Goal: Information Seeking & Learning: Learn about a topic

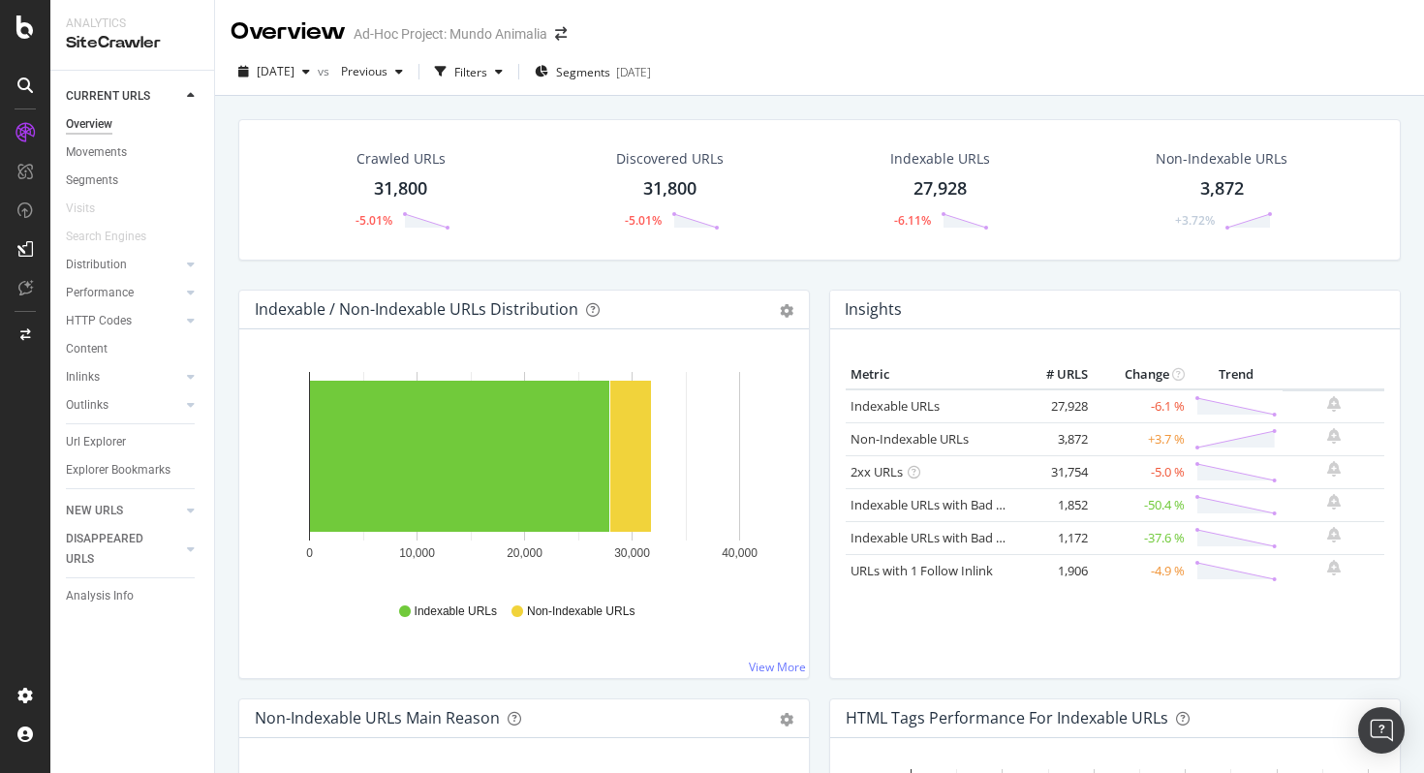
click at [715, 261] on div "Crawled URLs 31,800 -5.01% Discovered URLs 31,800 -5.01% Indexable URLs 27,928 …" at bounding box center [820, 204] width 1182 height 171
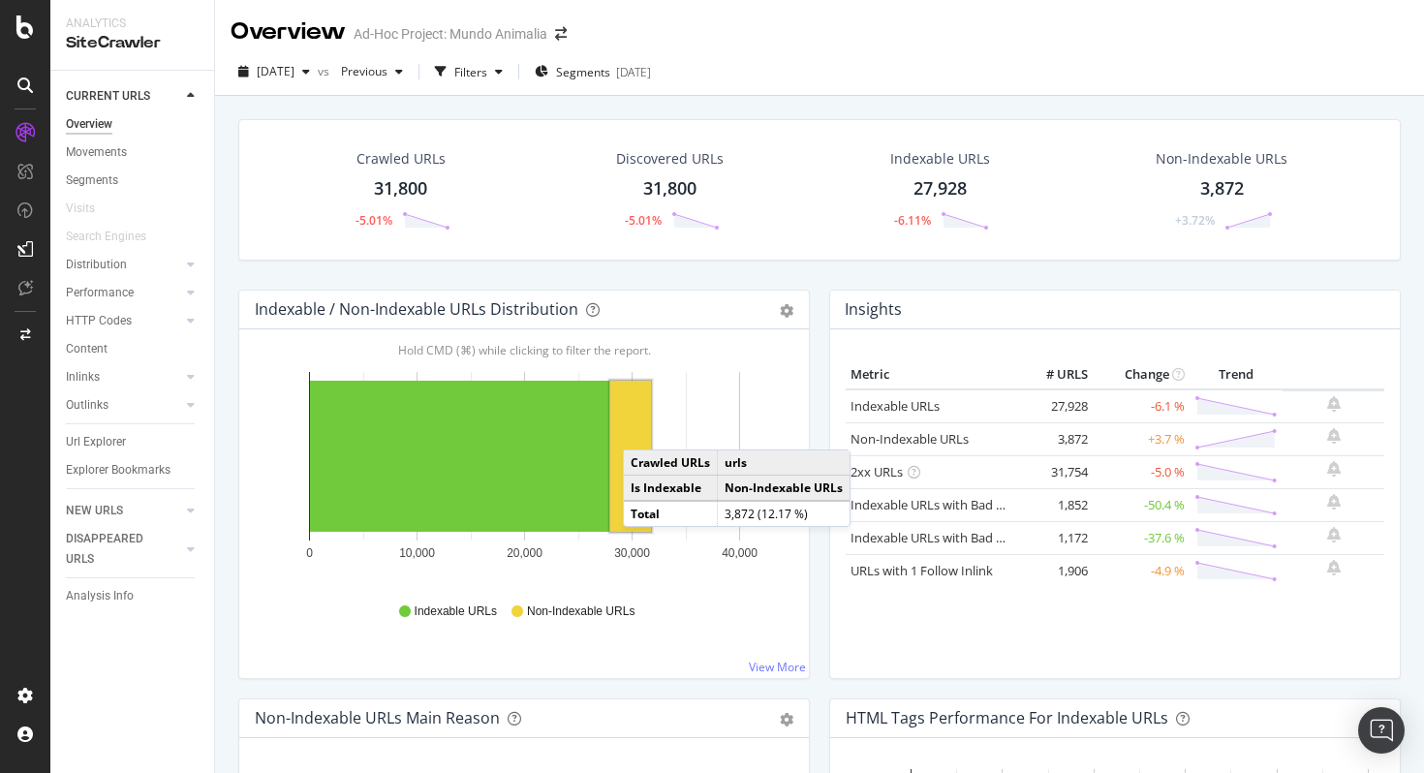
click at [642, 430] on rect "A chart." at bounding box center [630, 456] width 41 height 151
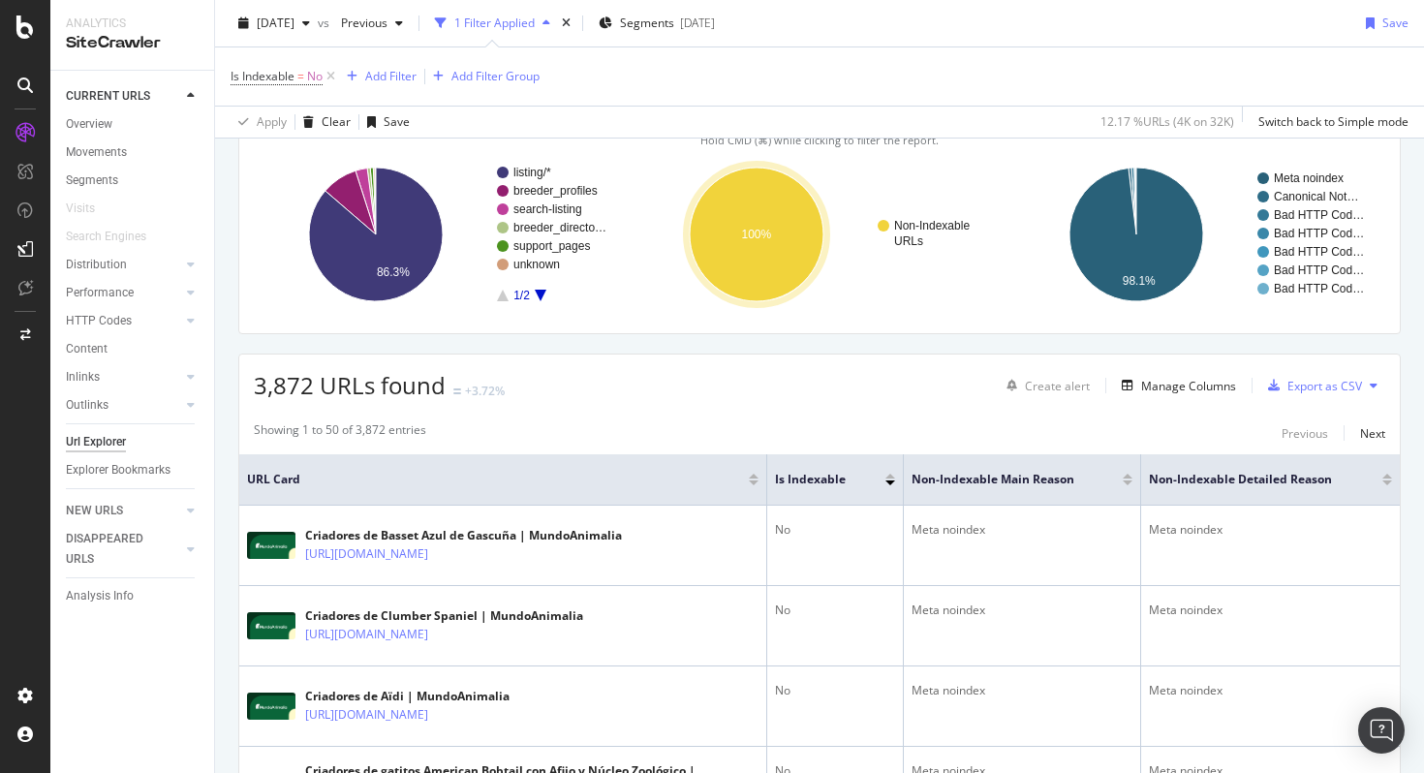
scroll to position [178, 0]
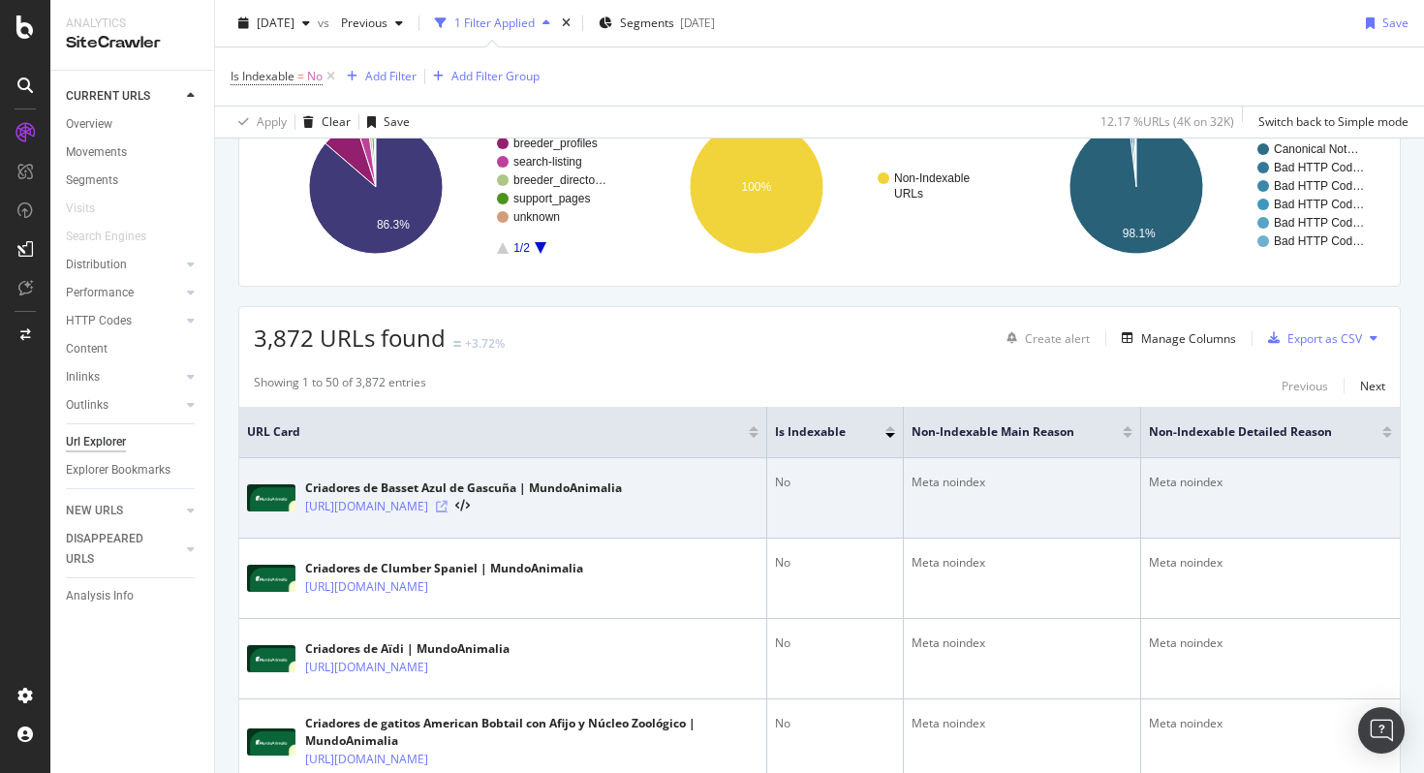
click at [448, 506] on icon at bounding box center [442, 507] width 12 height 12
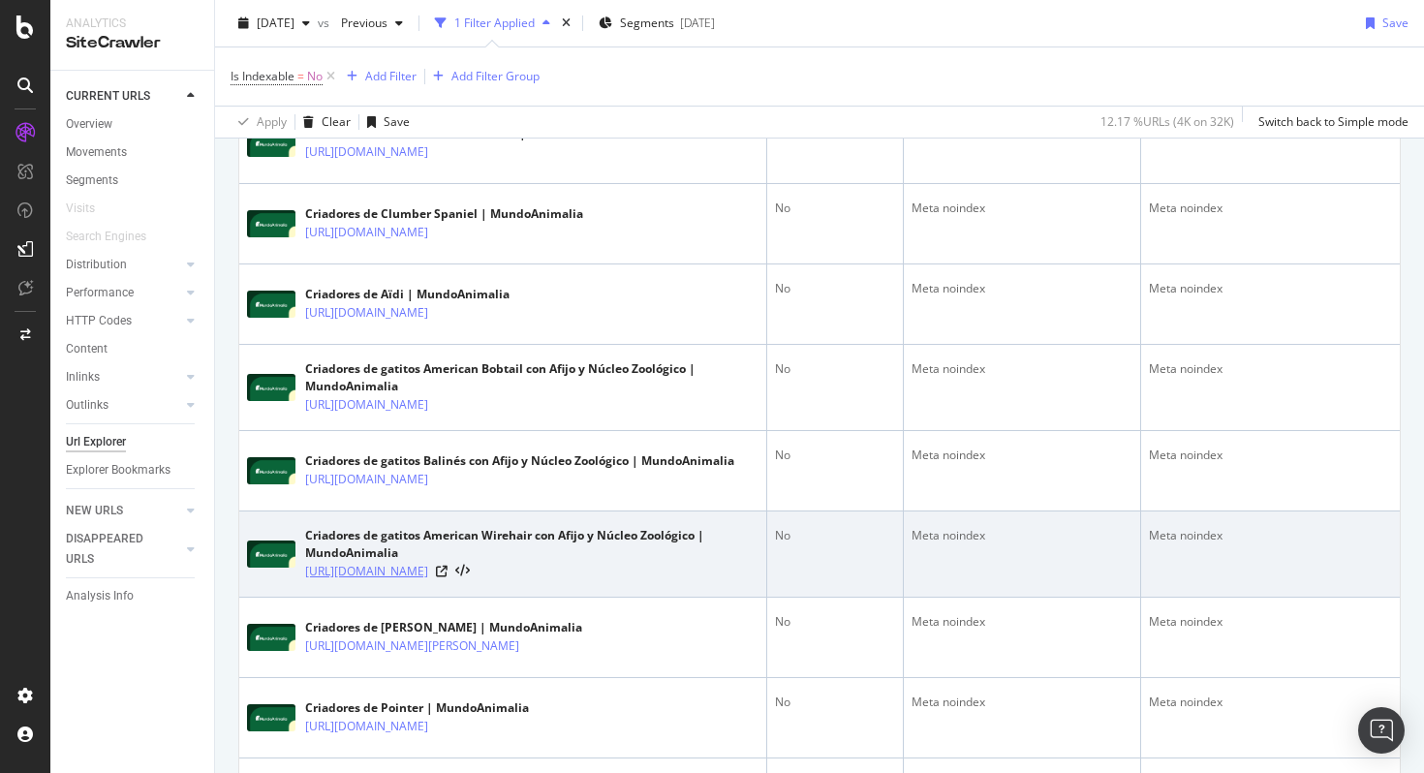
scroll to position [534, 0]
click at [389, 534] on div "Criadores de gatitos American Wirehair con Afijo y Núcleo Zoológico | MundoAnim…" at bounding box center [531, 543] width 453 height 35
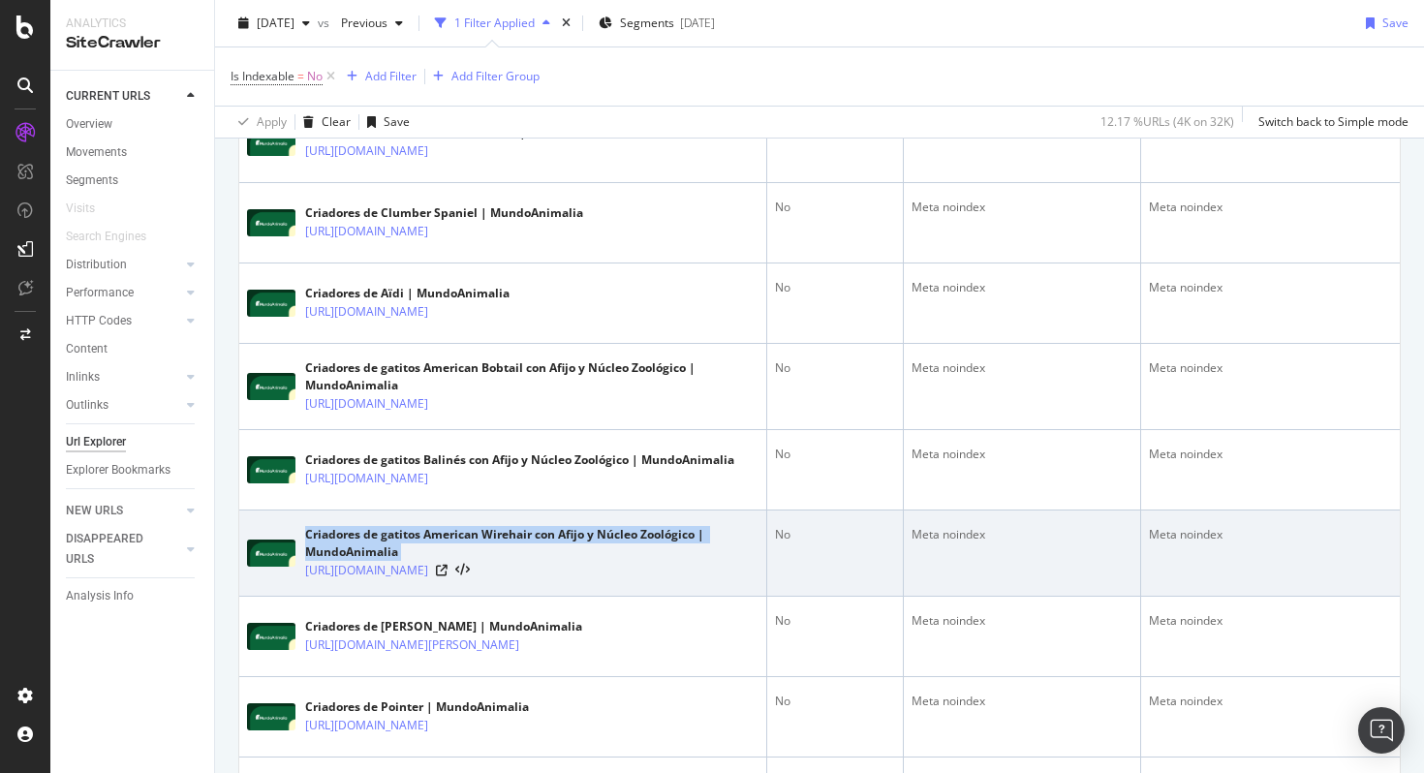
click at [389, 534] on div "Criadores de gatitos American Wirehair con Afijo y Núcleo Zoológico | MundoAnim…" at bounding box center [531, 543] width 453 height 35
click at [402, 534] on div "Criadores de gatitos American Wirehair con Afijo y Núcleo Zoológico | MundoAnim…" at bounding box center [531, 543] width 453 height 35
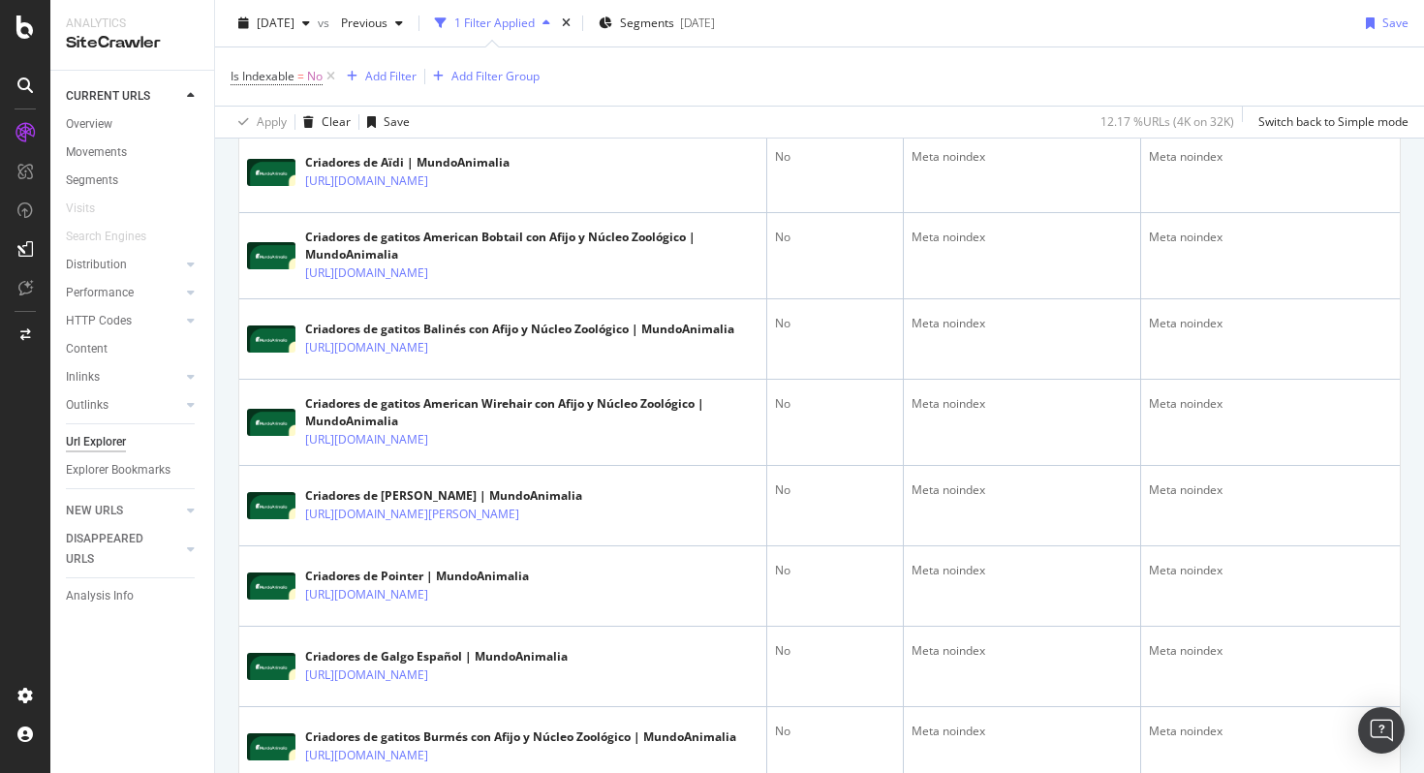
scroll to position [0, 0]
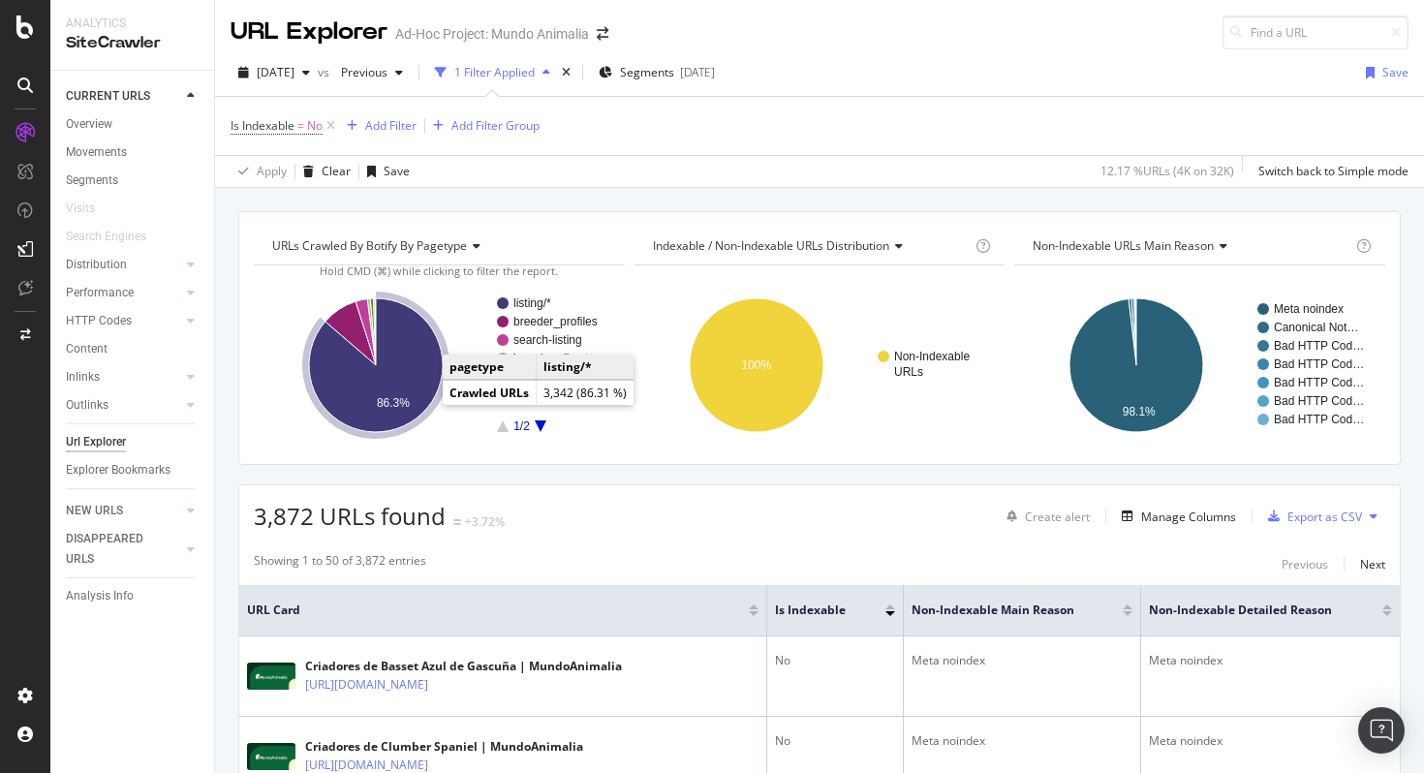
click at [402, 393] on icon "A chart." at bounding box center [376, 365] width 134 height 134
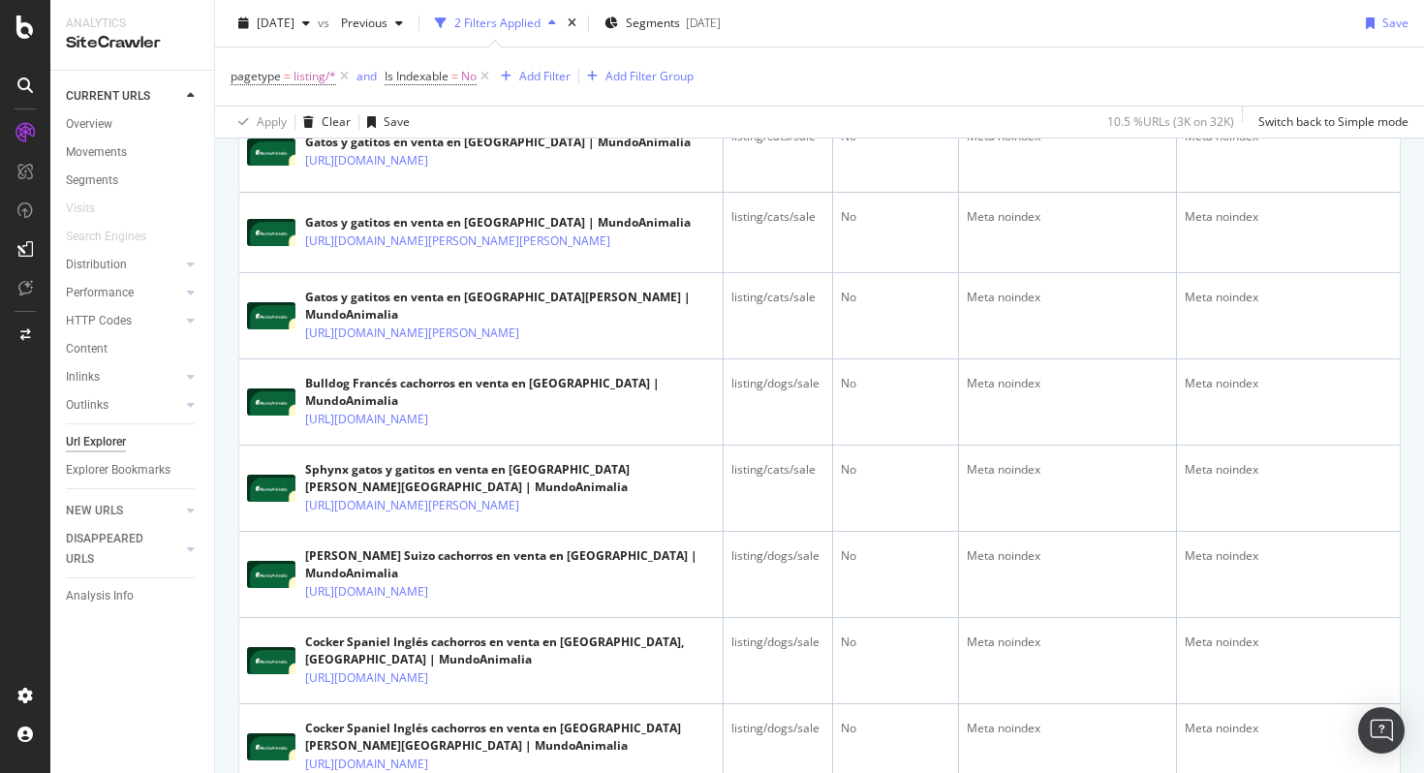
scroll to position [2140, 0]
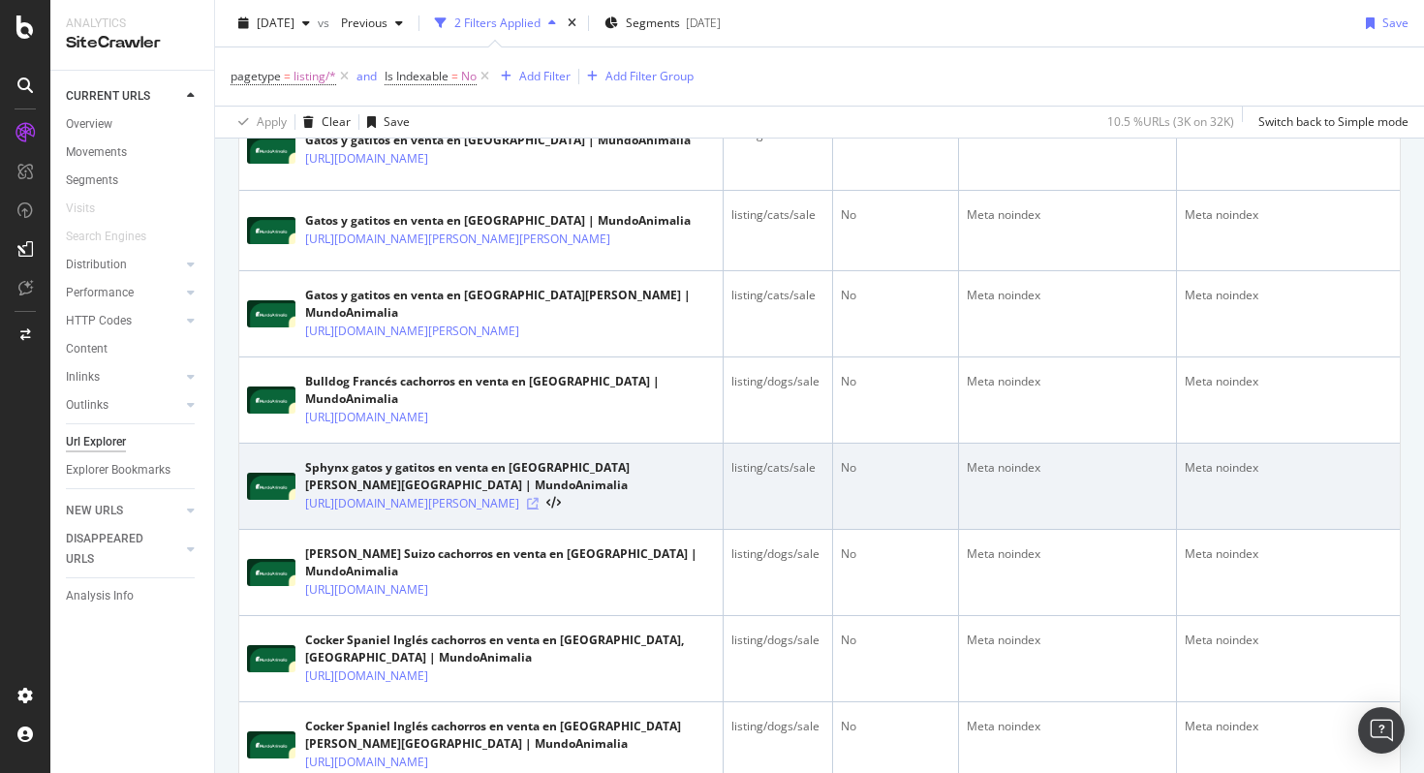
click at [539, 510] on icon at bounding box center [533, 504] width 12 height 12
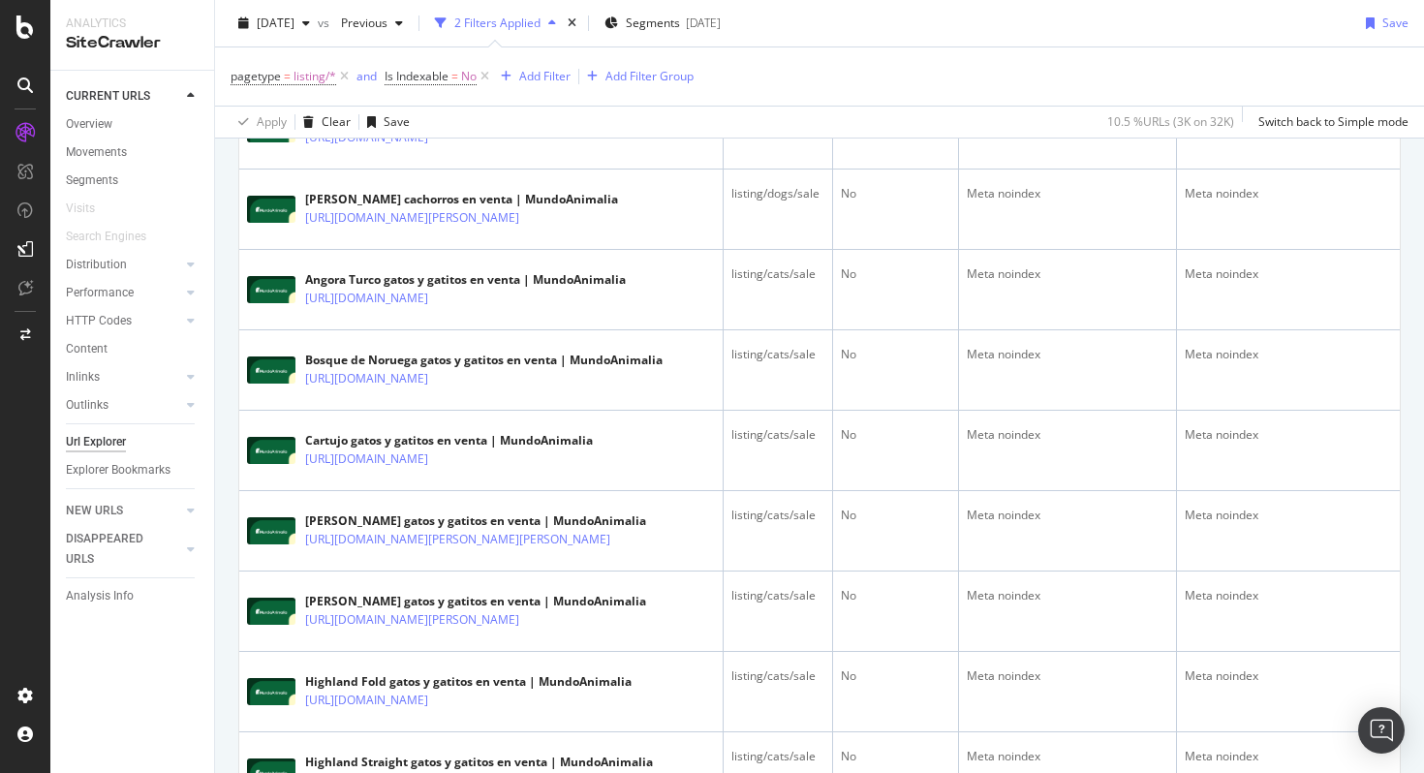
scroll to position [0, 0]
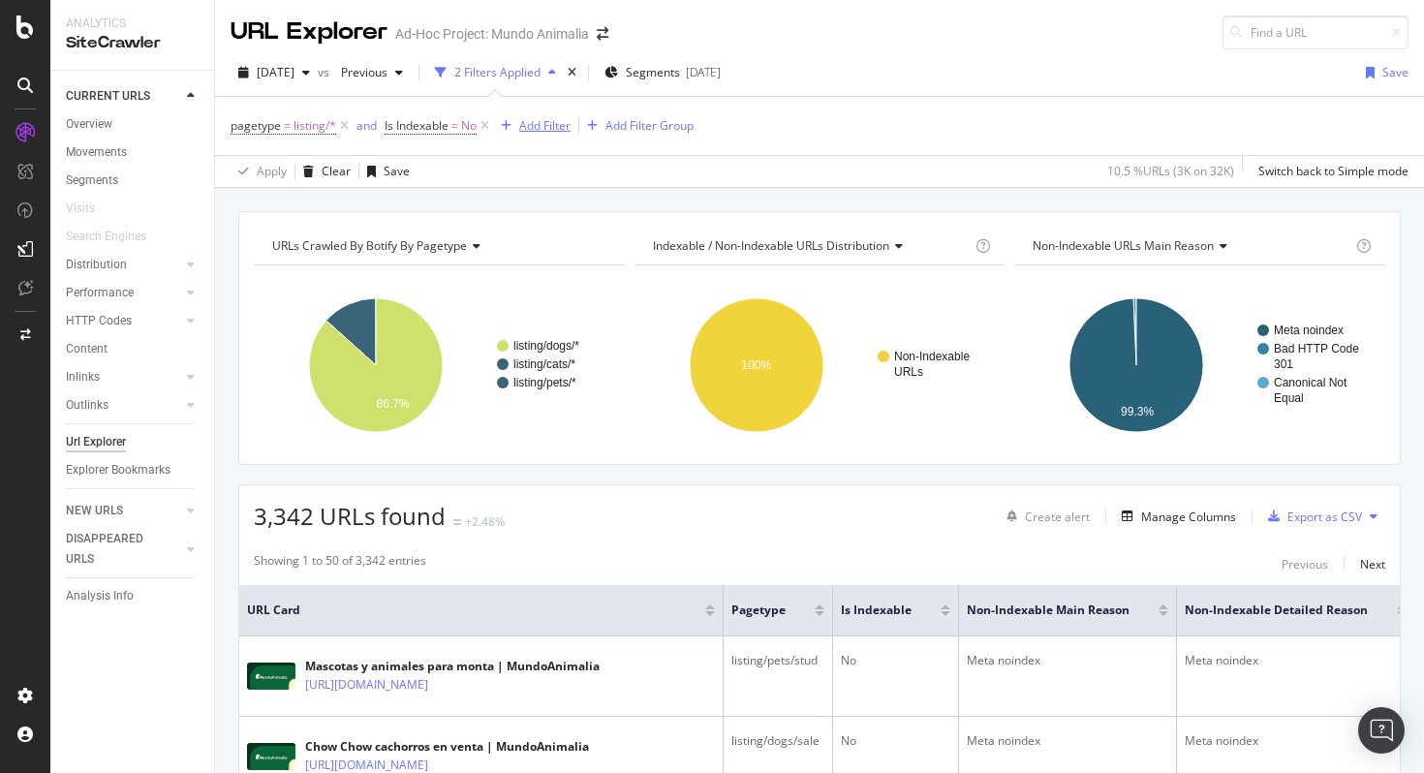
click at [541, 131] on div "Add Filter" at bounding box center [544, 125] width 51 height 16
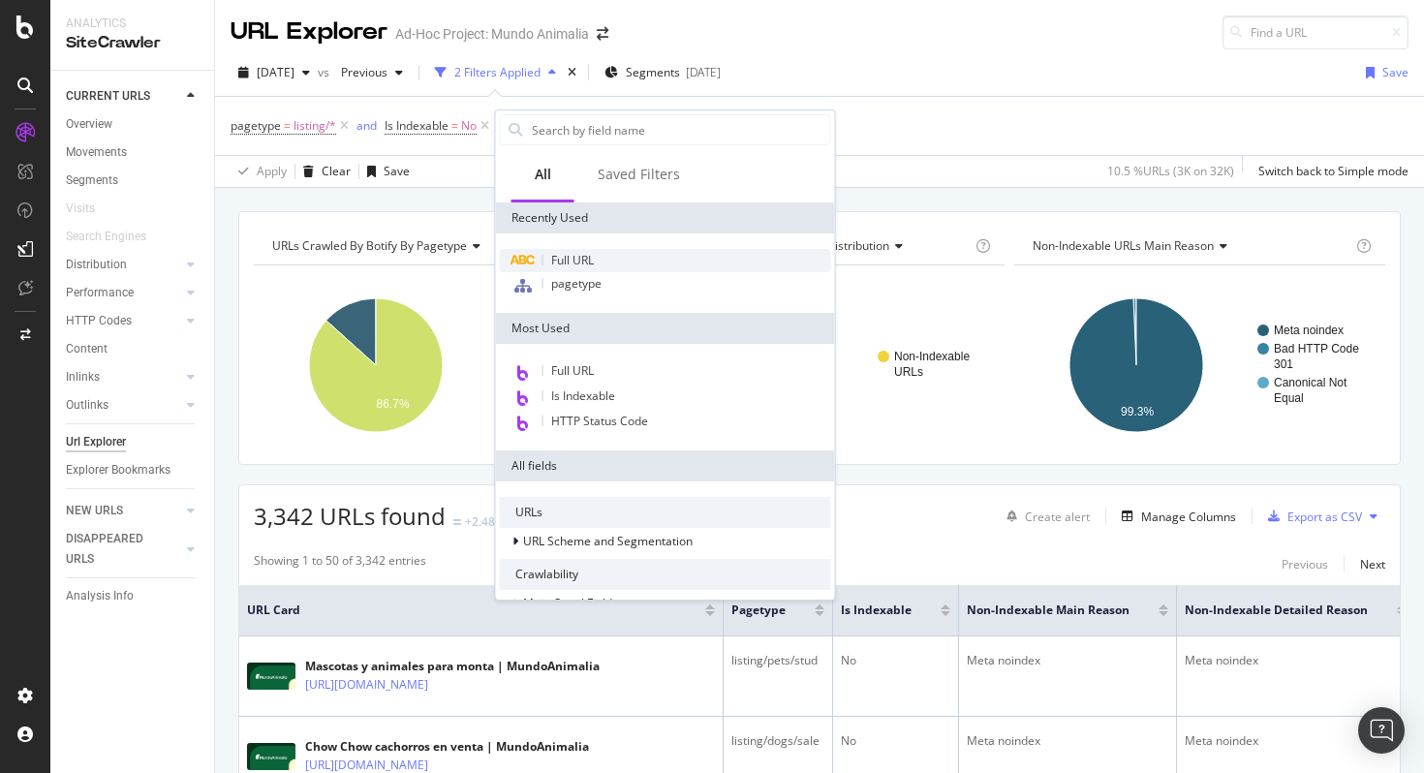
click at [565, 261] on span "Full URL" at bounding box center [572, 260] width 43 height 16
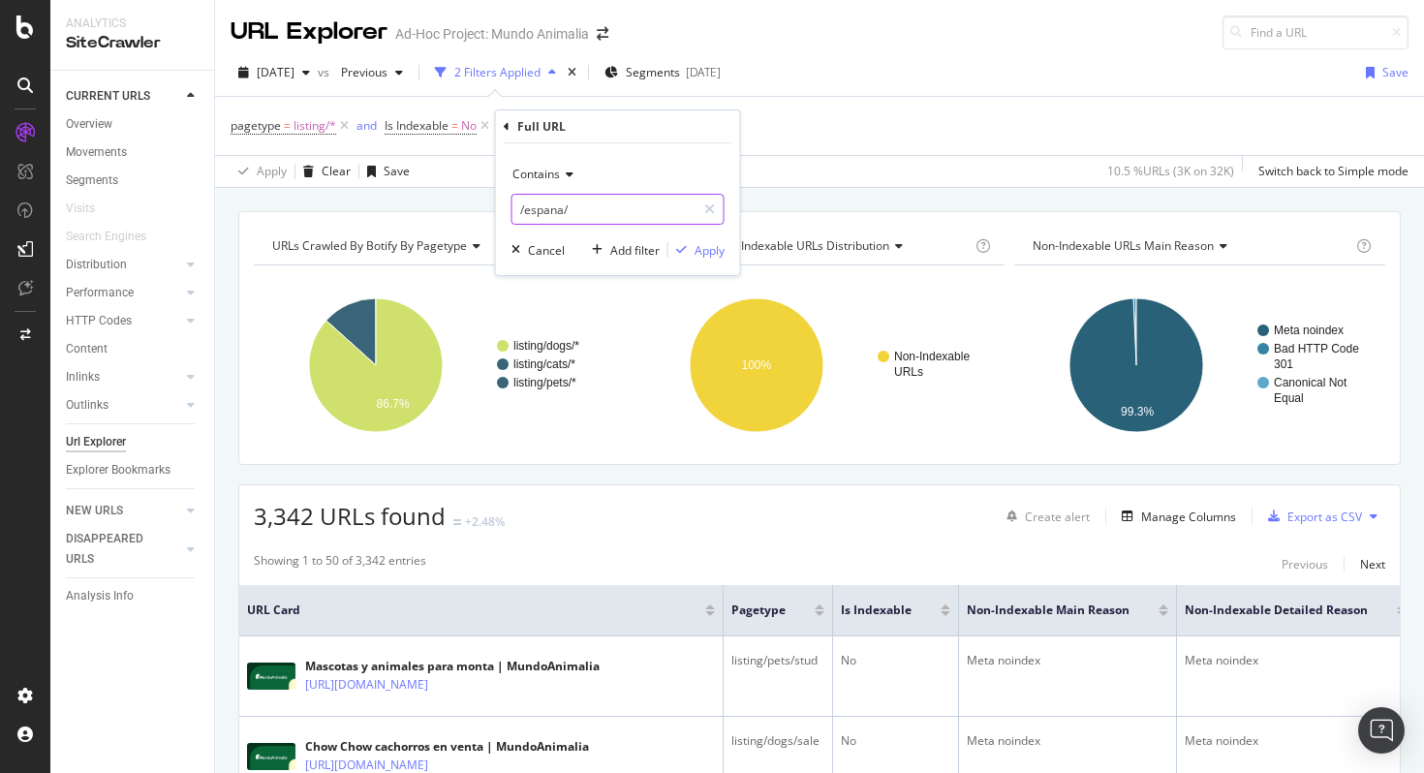
click at [579, 210] on input "/espana/" at bounding box center [604, 209] width 183 height 31
click at [717, 250] on div "Apply" at bounding box center [710, 250] width 30 height 16
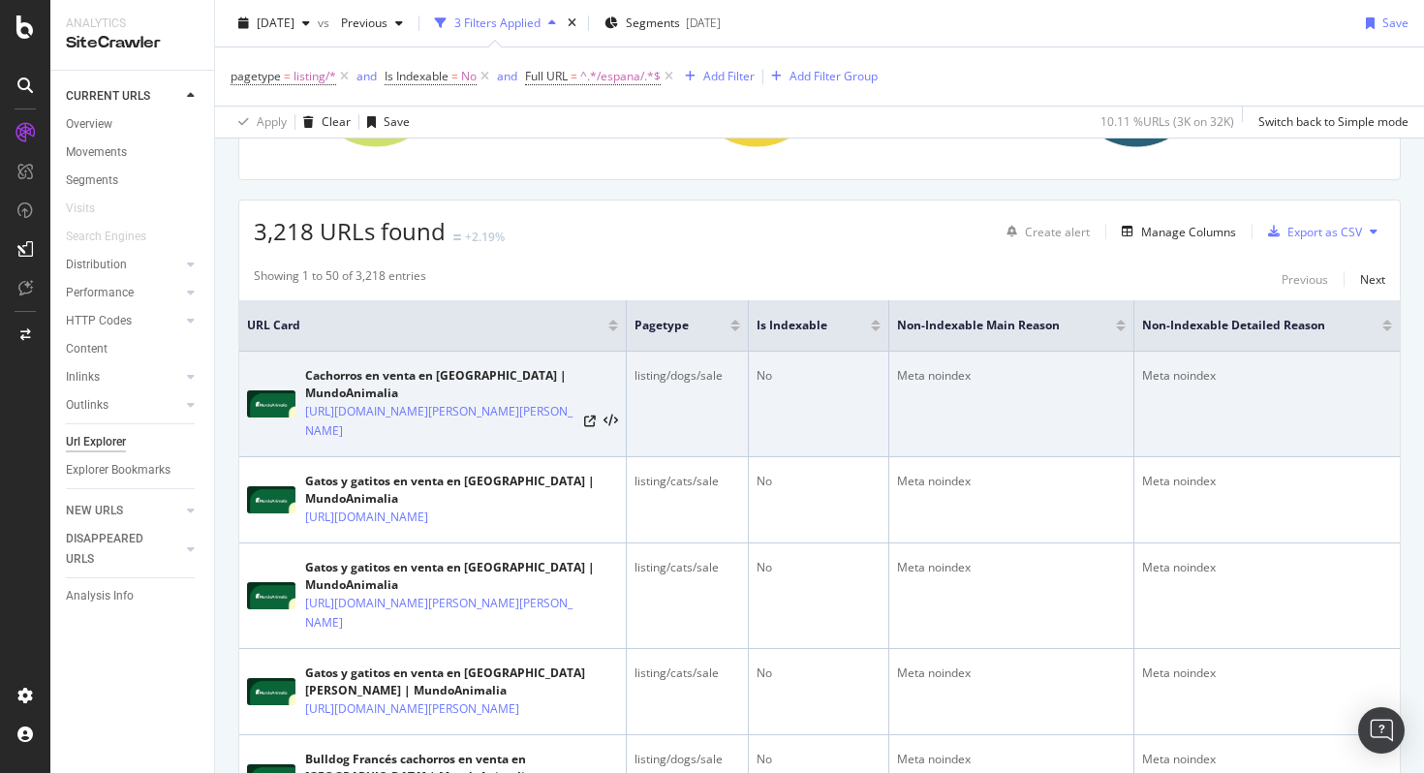
scroll to position [235, 0]
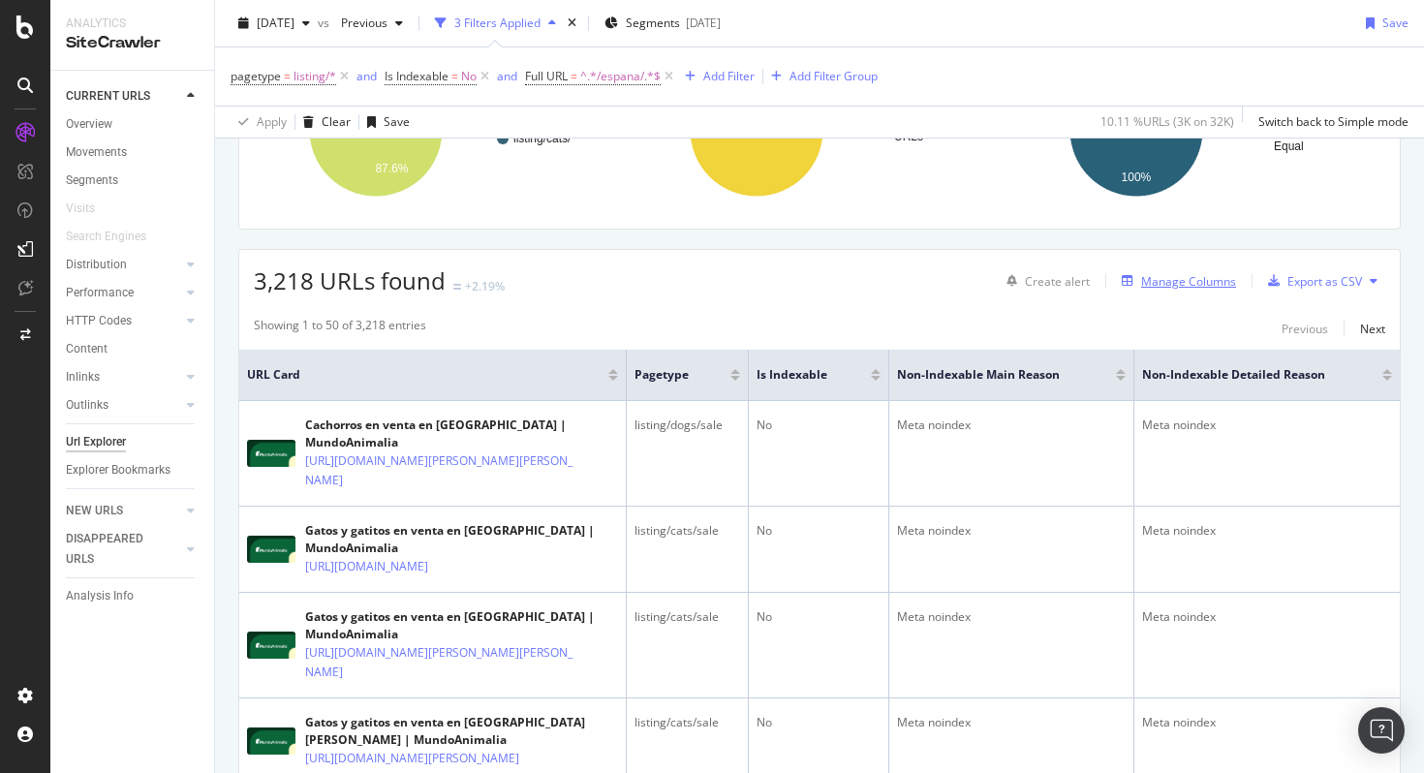
click at [1179, 282] on div "Manage Columns" at bounding box center [1188, 281] width 95 height 16
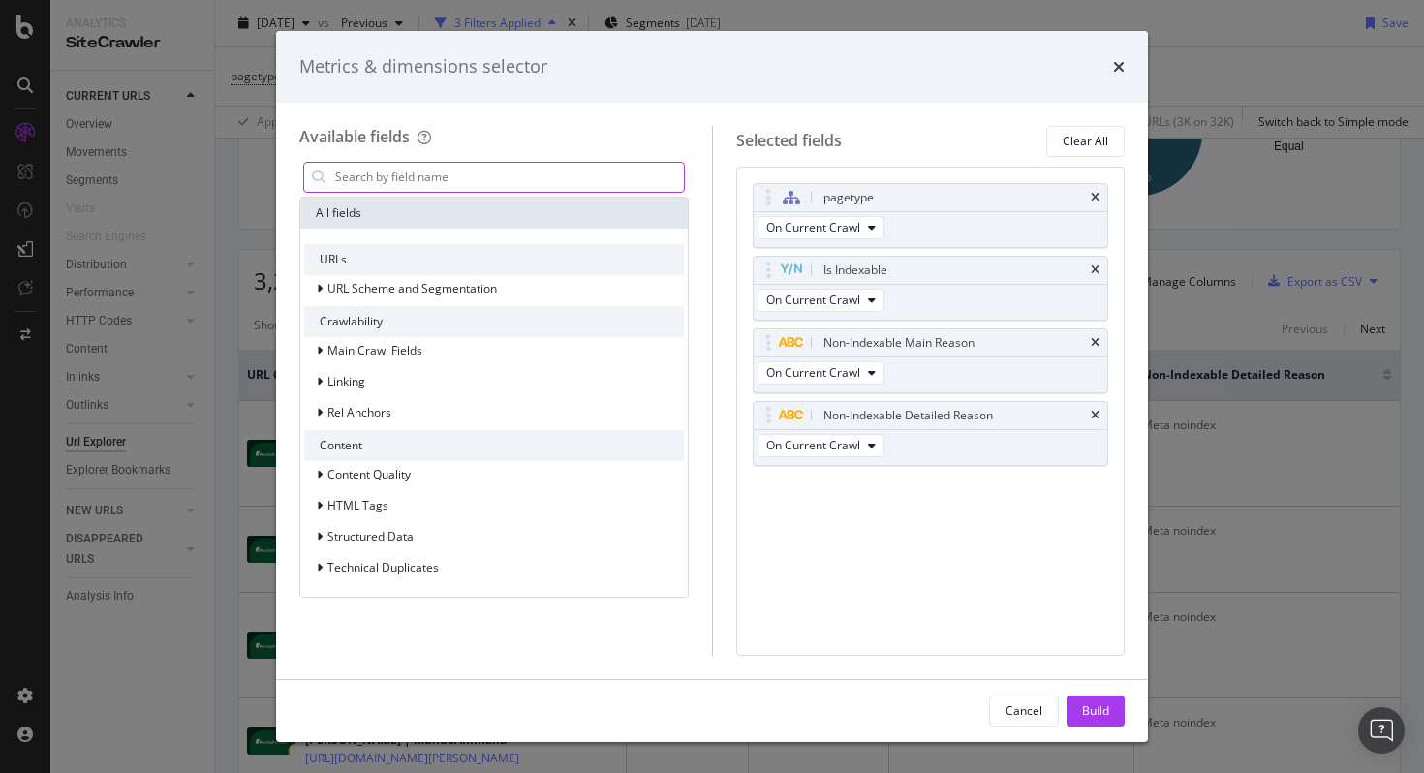
click at [520, 181] on input "modal" at bounding box center [508, 177] width 351 height 29
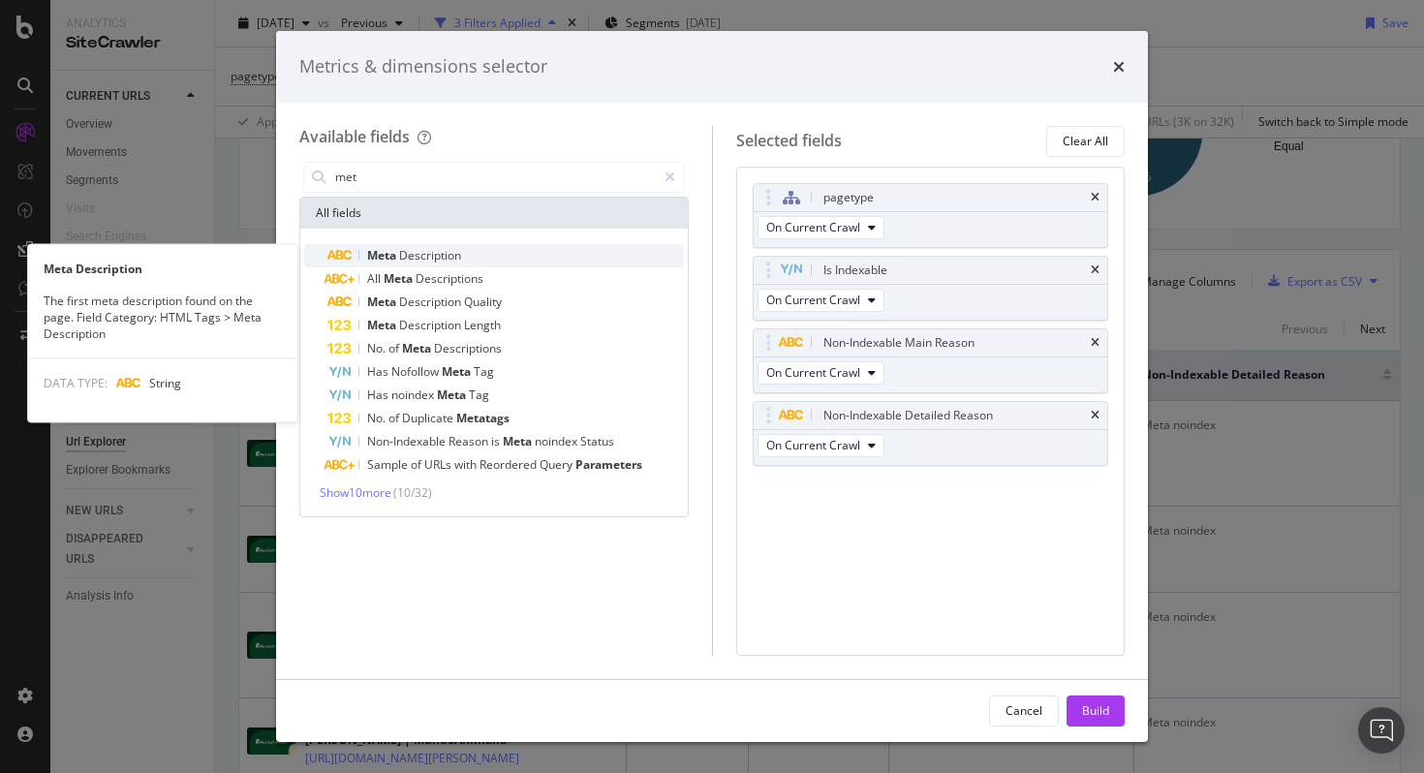
type input "met"
click at [532, 254] on div "Meta Description" at bounding box center [505, 255] width 357 height 23
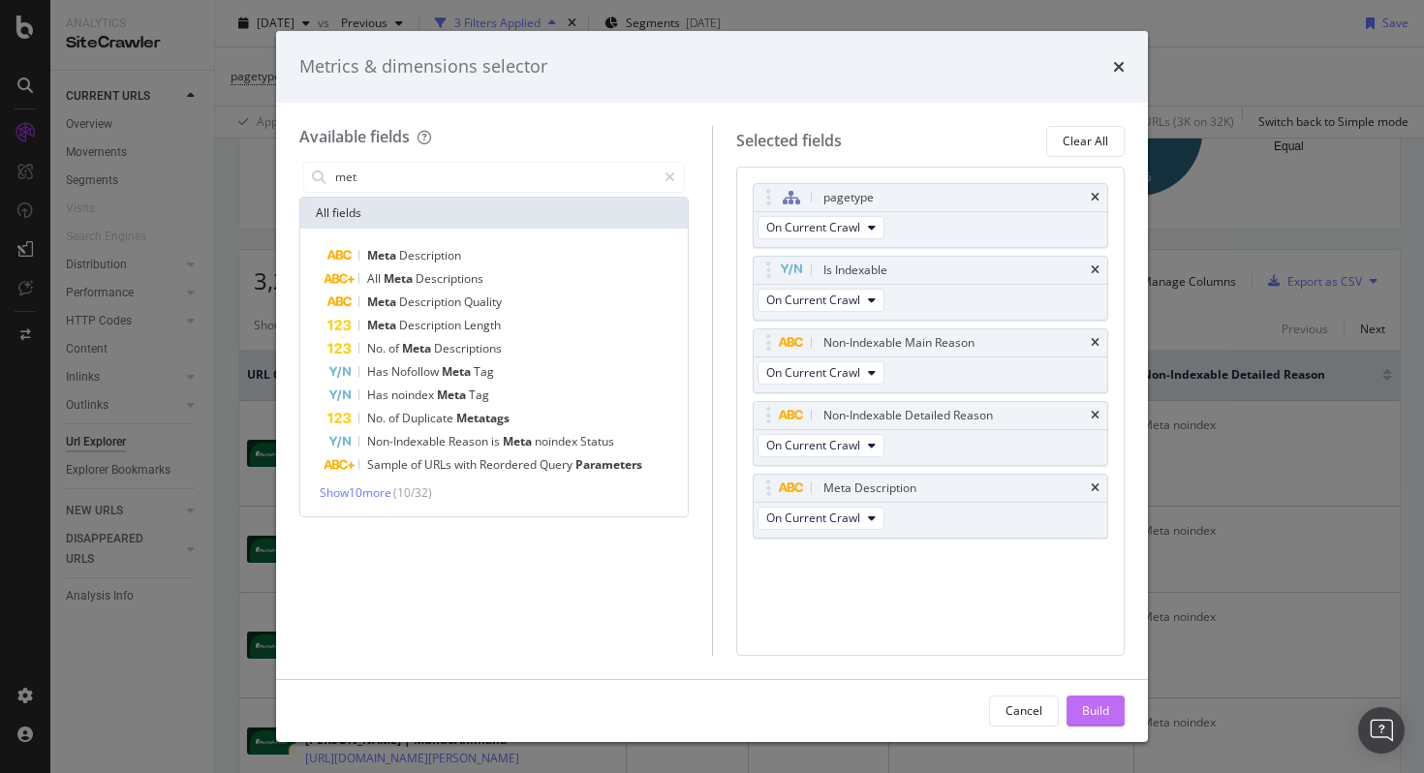
click at [1113, 708] on button "Build" at bounding box center [1096, 711] width 58 height 31
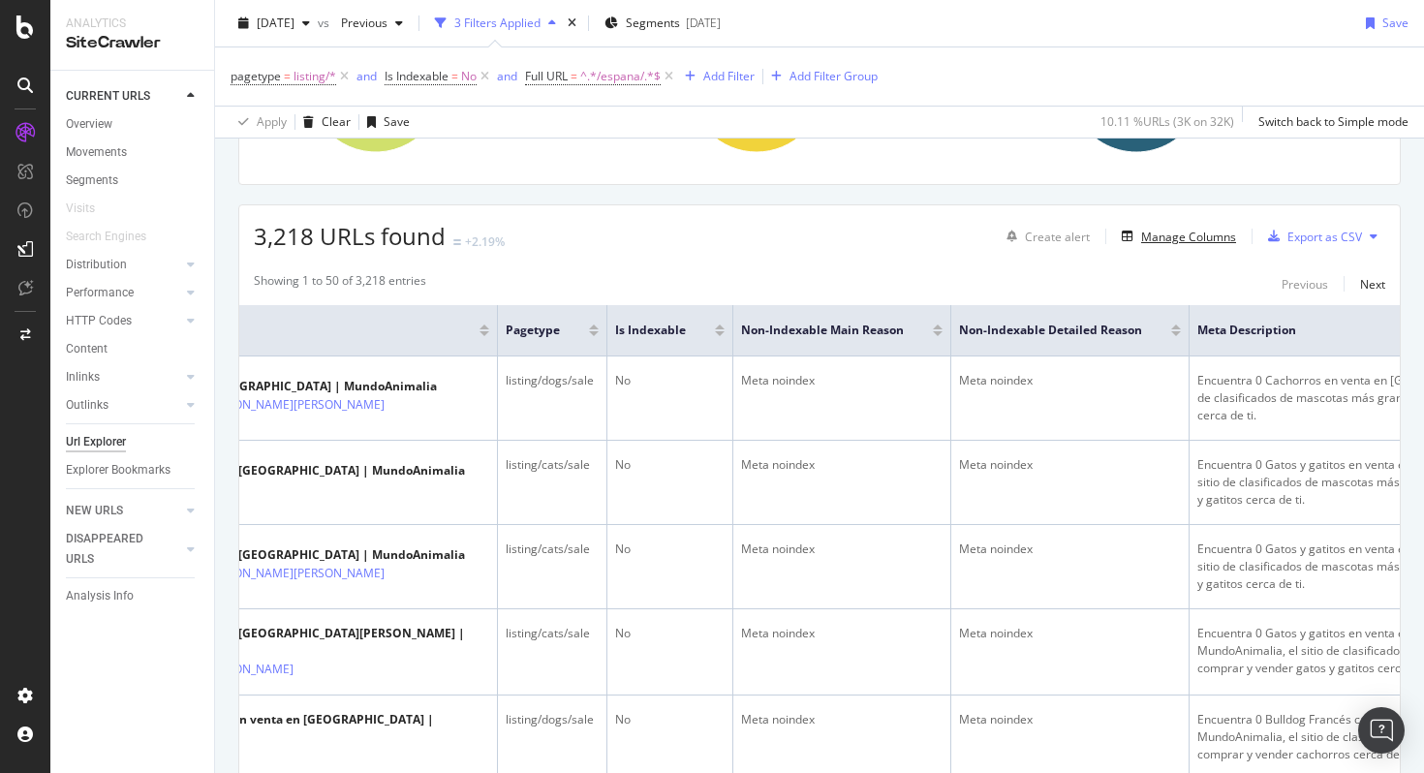
scroll to position [0, 235]
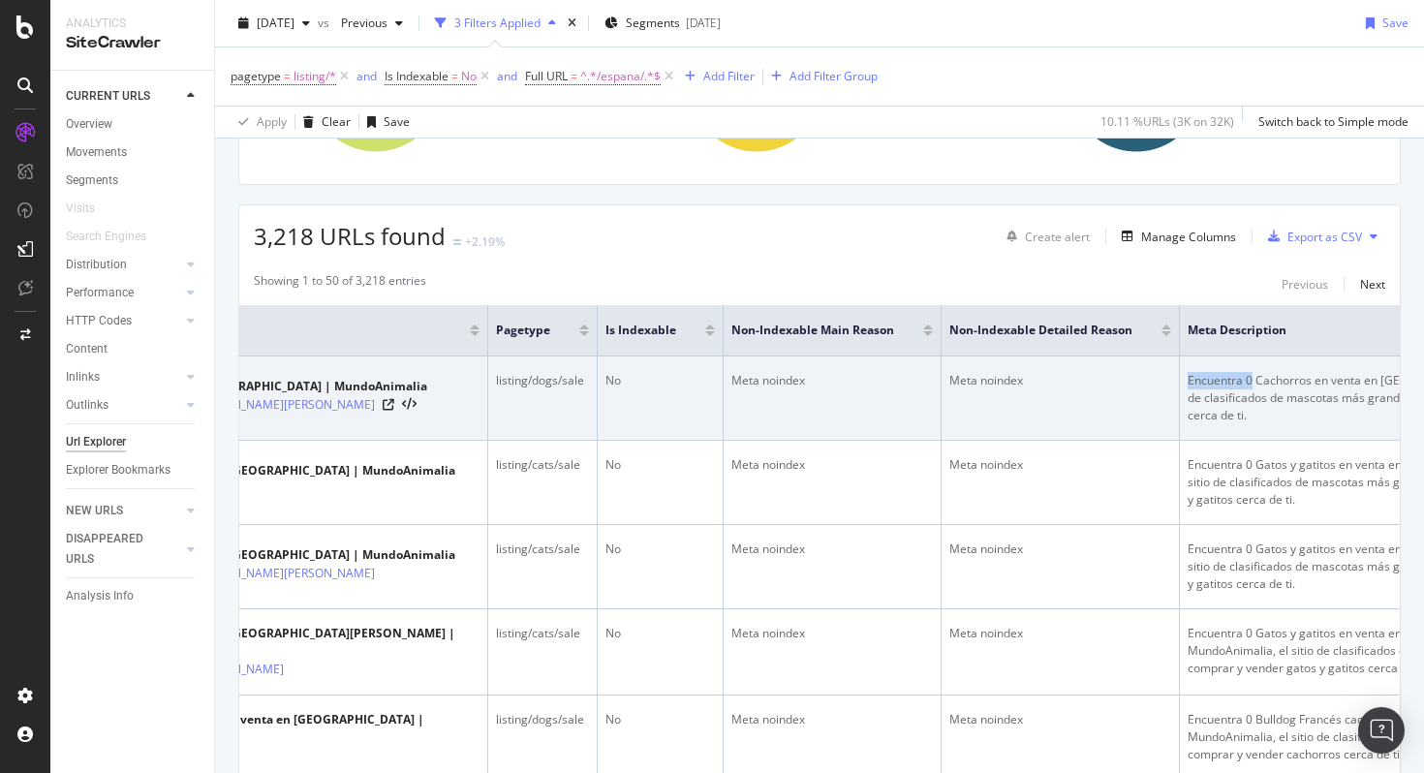
drag, startPoint x: 1250, startPoint y: 380, endPoint x: 1177, endPoint y: 375, distance: 72.8
click at [1176, 375] on tr "Cachorros en venta en [GEOGRAPHIC_DATA] | MundoAnimalia [URL][DOMAIN_NAME][PERS…" at bounding box center [834, 399] width 1661 height 84
copy tr "Encuentra 0"
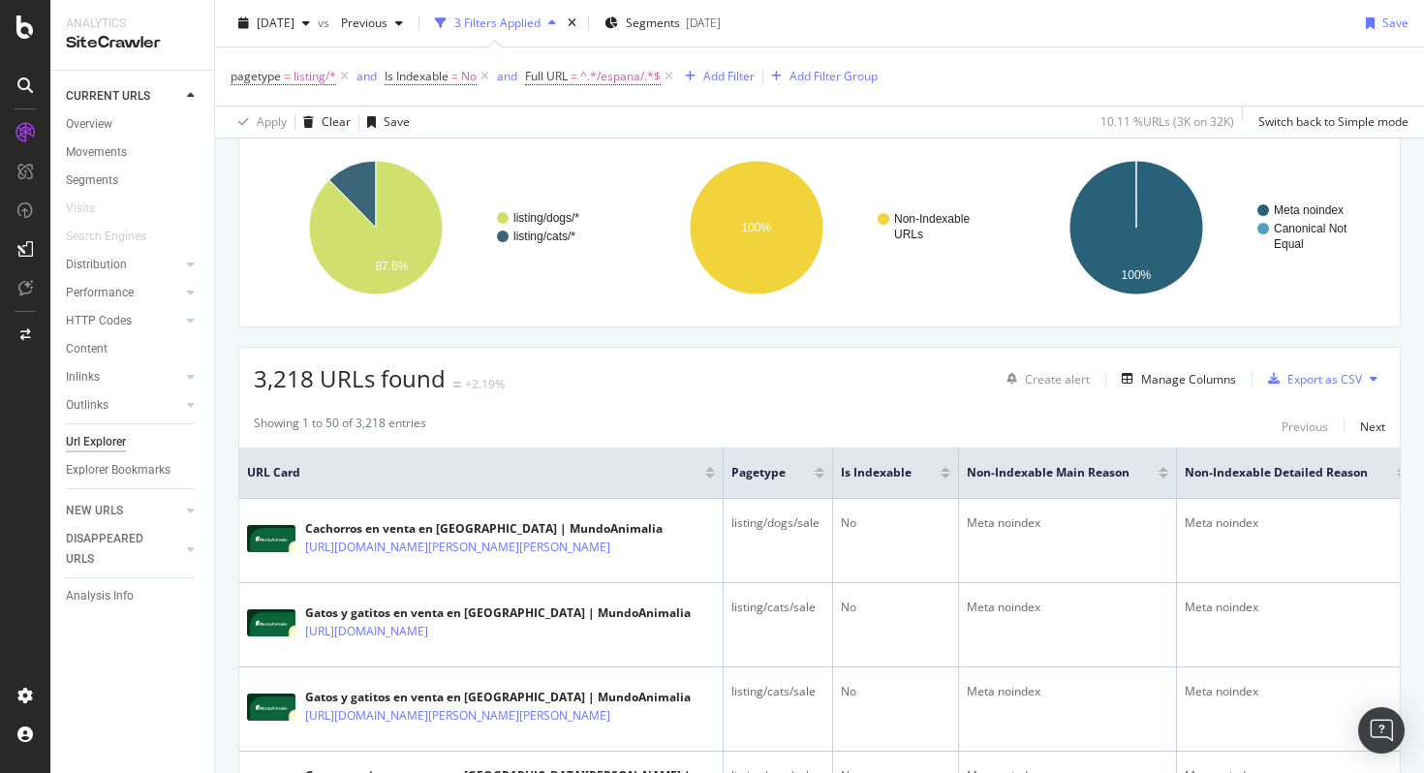
scroll to position [0, 0]
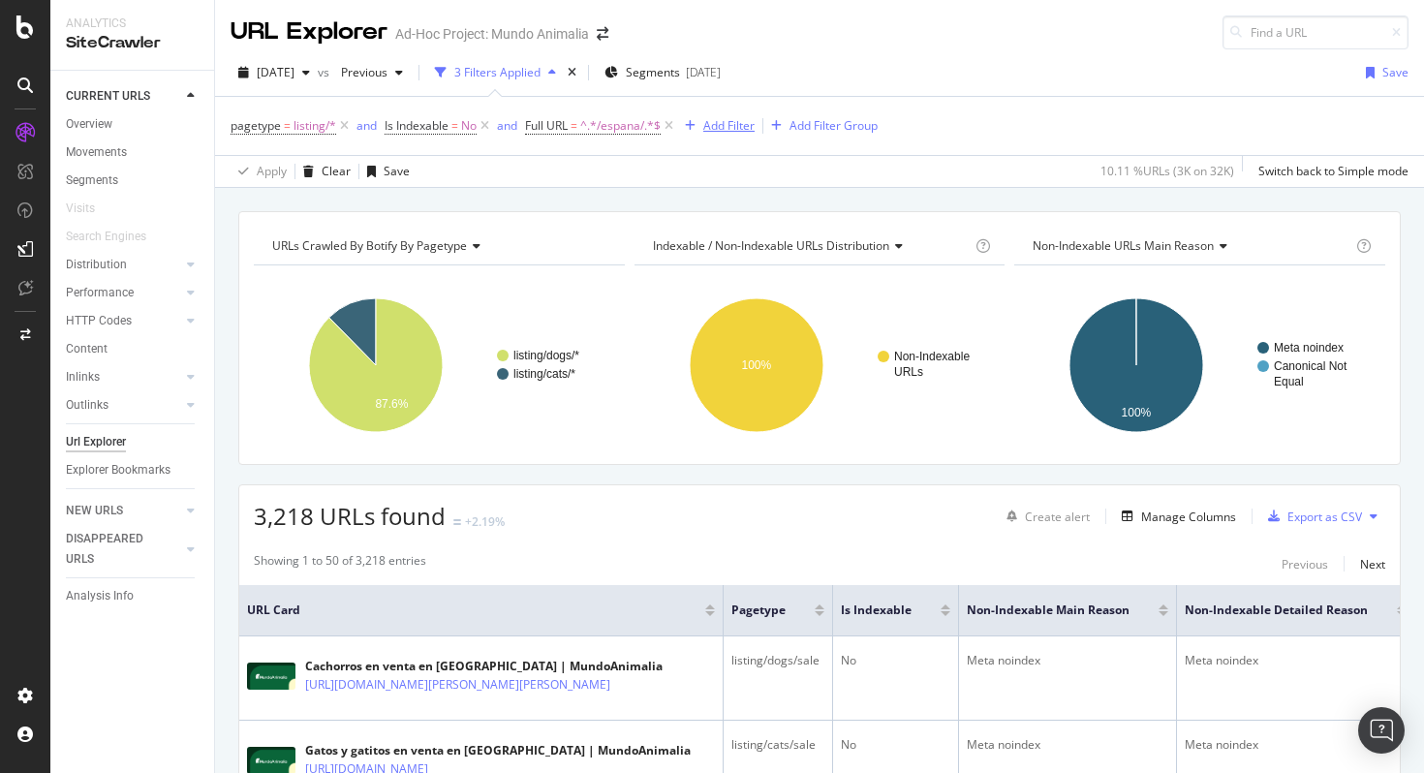
click at [736, 128] on div "Add Filter" at bounding box center [728, 125] width 51 height 16
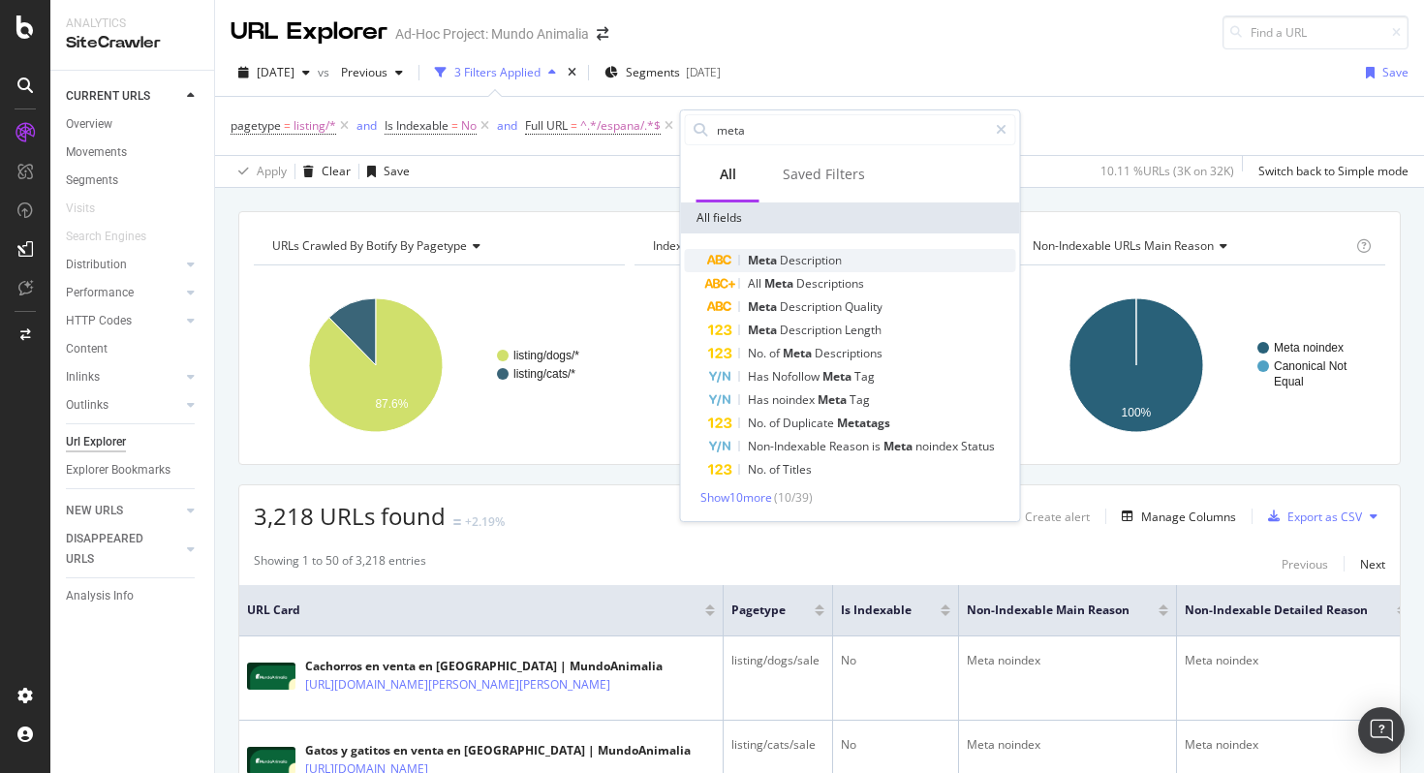
type input "meta"
click at [845, 257] on div "Meta Description" at bounding box center [862, 260] width 308 height 23
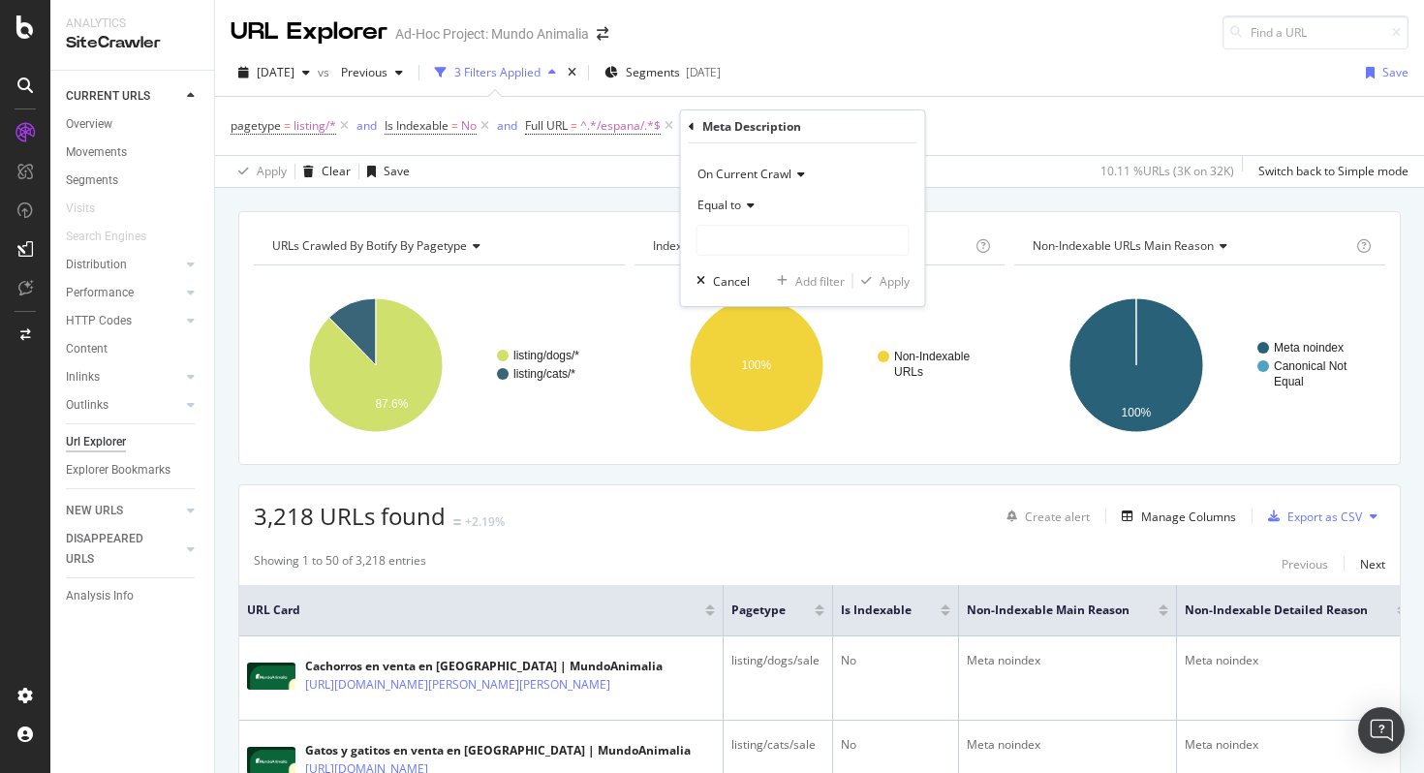
click at [729, 204] on span "Equal to" at bounding box center [720, 205] width 44 height 16
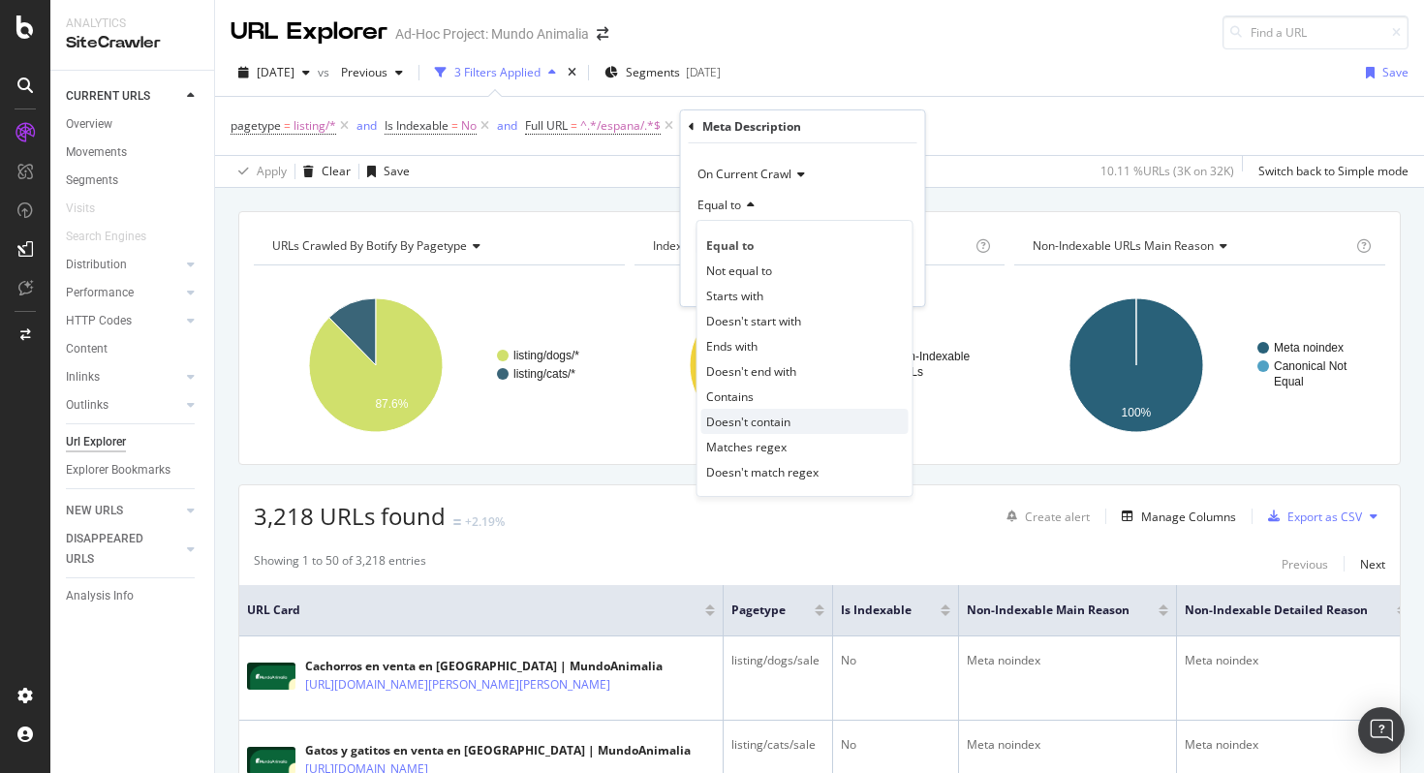
click at [773, 431] on div "Doesn't contain" at bounding box center [804, 421] width 207 height 25
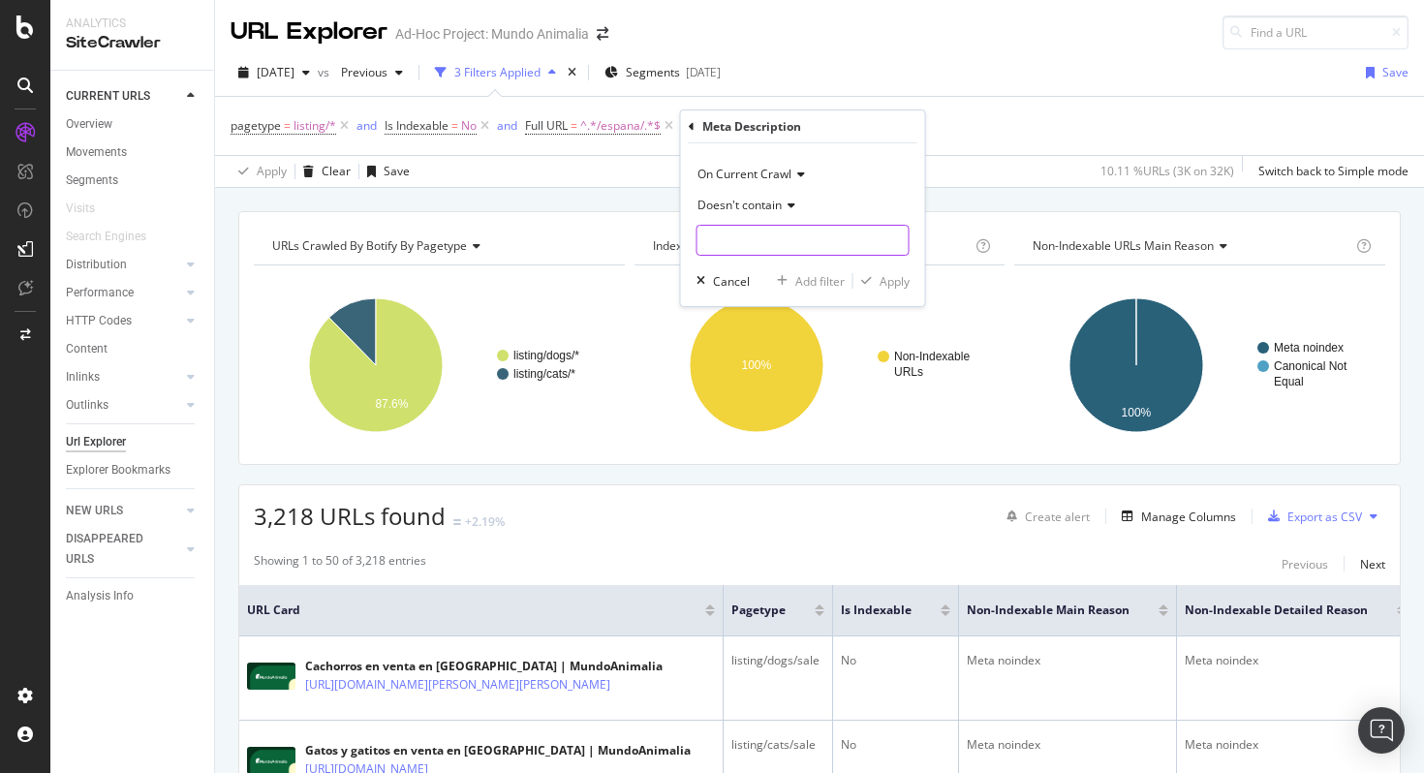
click at [770, 246] on input "text" at bounding box center [803, 240] width 211 height 31
paste input "Encuentra 0"
click at [736, 239] on input "Encuentra 0" at bounding box center [789, 240] width 183 height 31
click at [732, 239] on input "Encuentra 0" at bounding box center [789, 240] width 183 height 31
click at [782, 235] on input "Encuentra 0" at bounding box center [789, 240] width 183 height 31
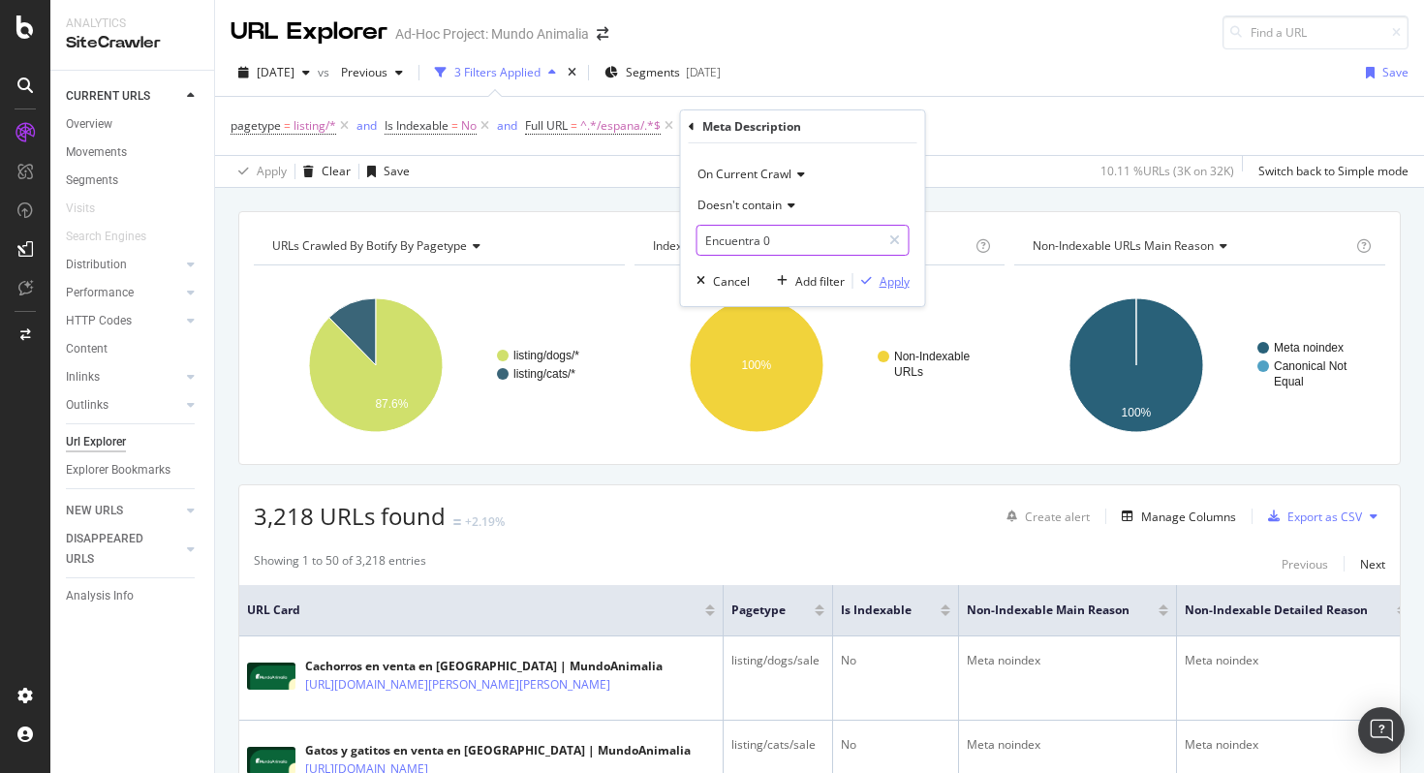
type input "Encuentra 0"
click at [891, 284] on div "Apply" at bounding box center [895, 281] width 30 height 16
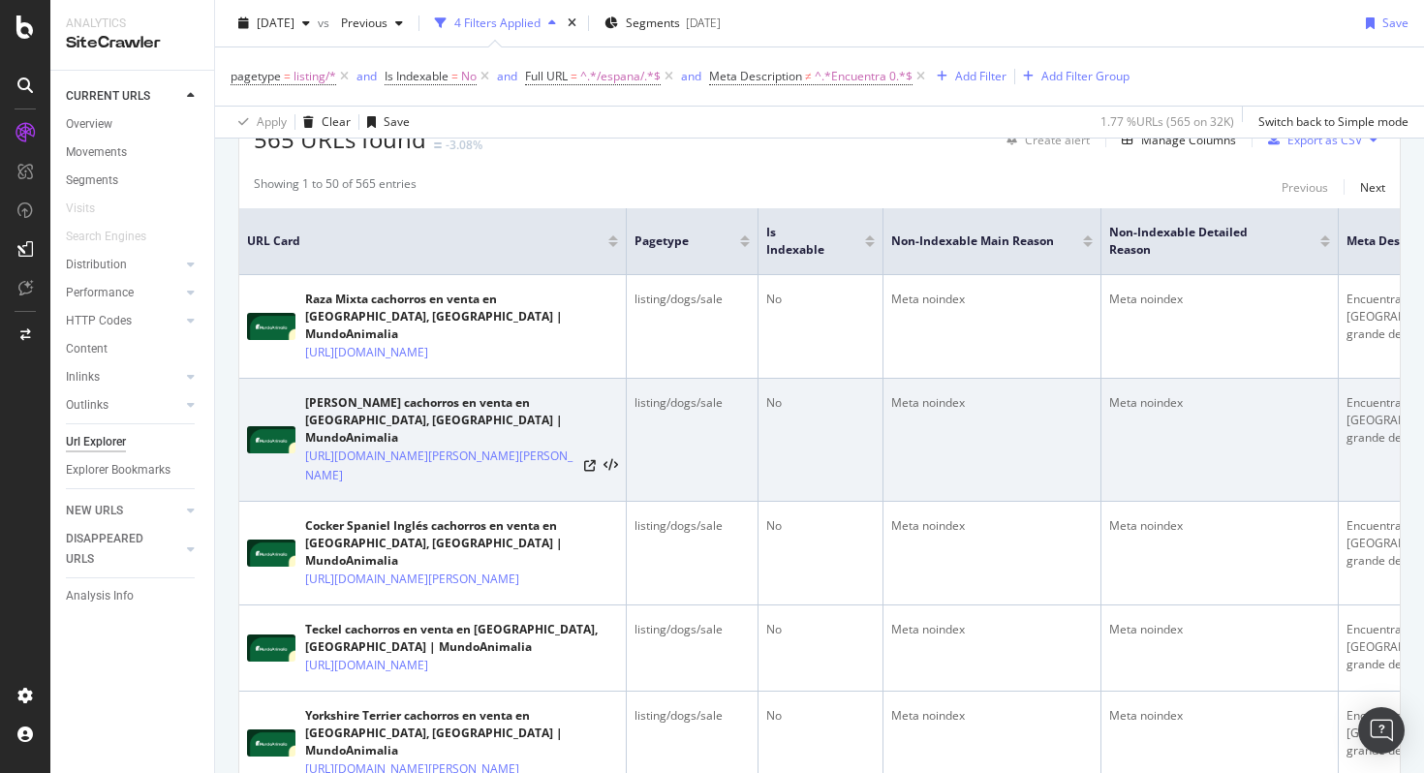
scroll to position [430, 0]
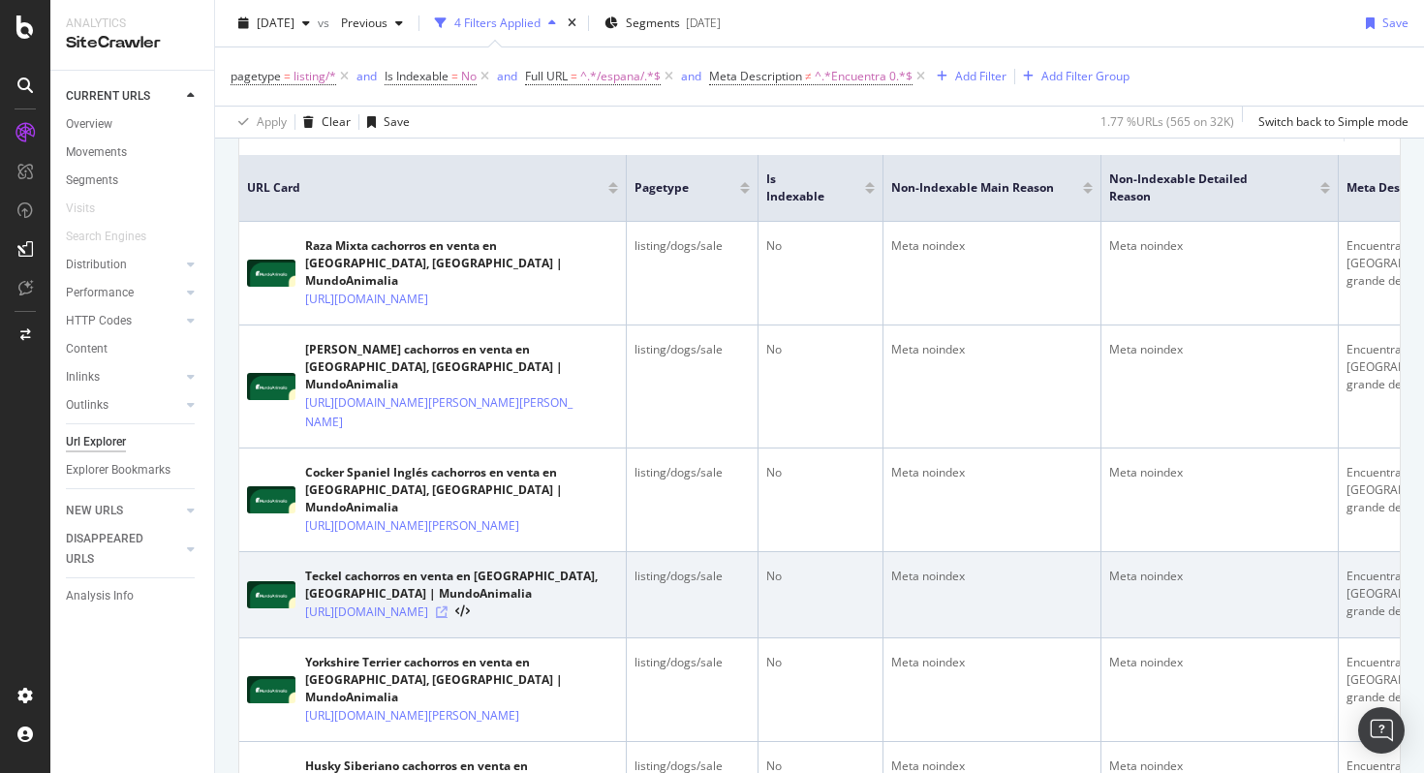
click at [448, 618] on icon at bounding box center [442, 613] width 12 height 12
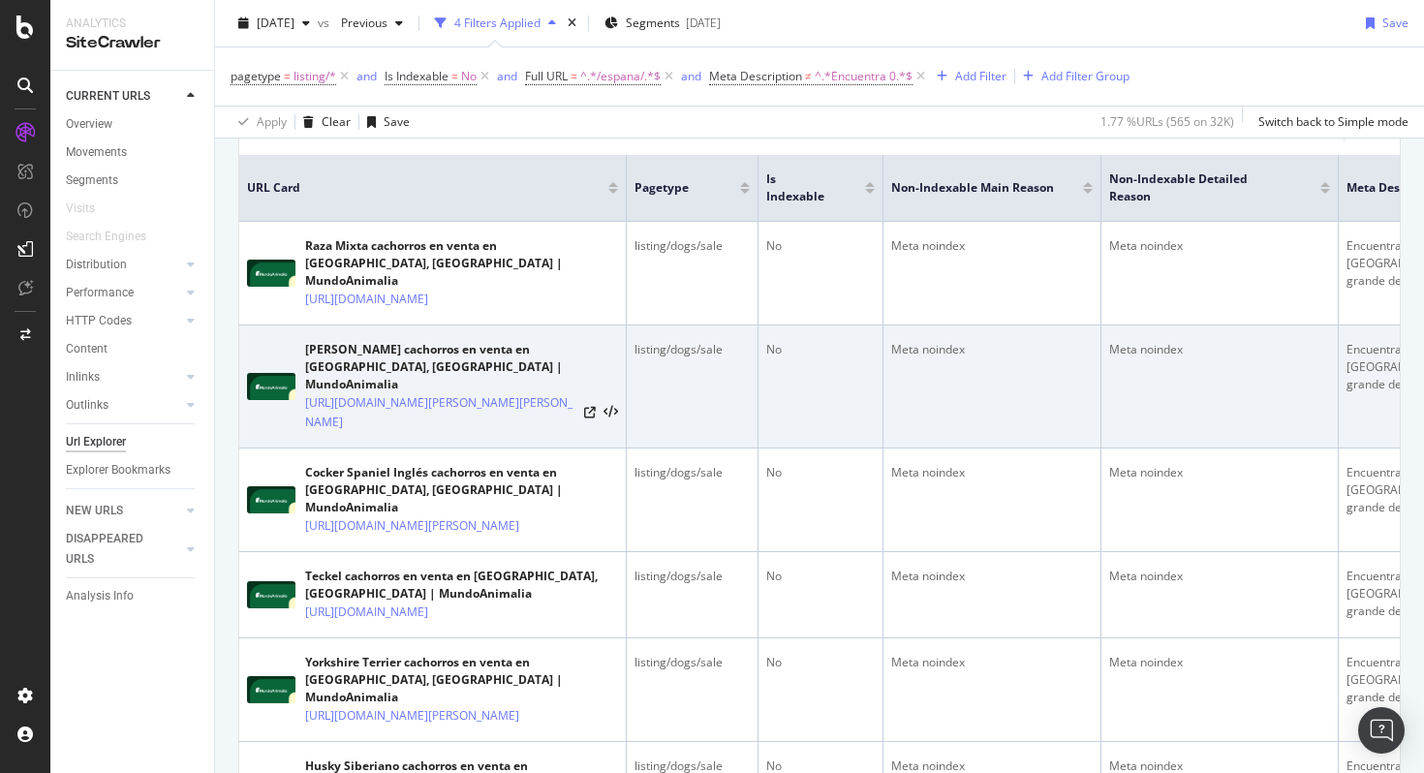
click at [700, 356] on div "listing/dogs/sale" at bounding box center [692, 349] width 115 height 17
click at [1198, 389] on td "Meta noindex" at bounding box center [1220, 387] width 237 height 123
